Goal: Information Seeking & Learning: Learn about a topic

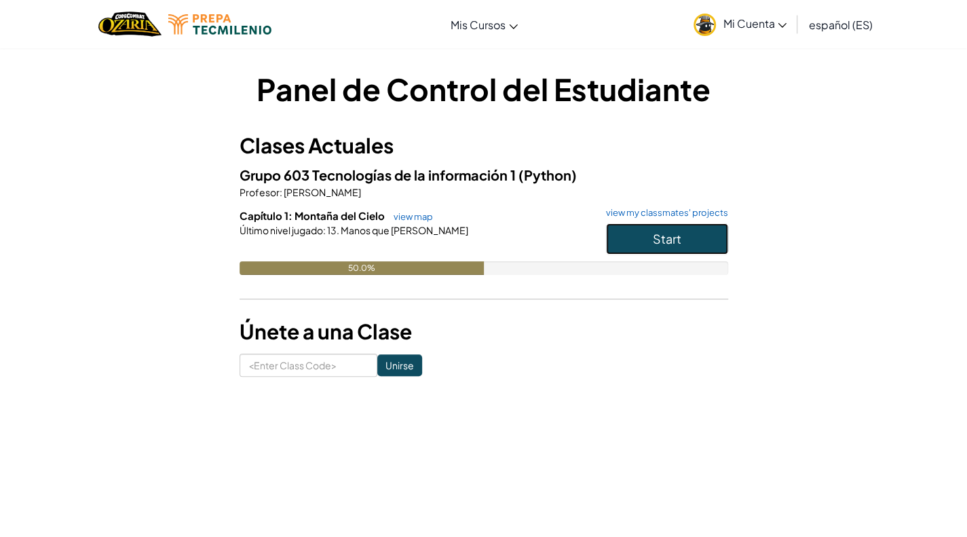
click at [659, 231] on span "Start" at bounding box center [667, 239] width 29 height 16
